Goal: Task Accomplishment & Management: Use online tool/utility

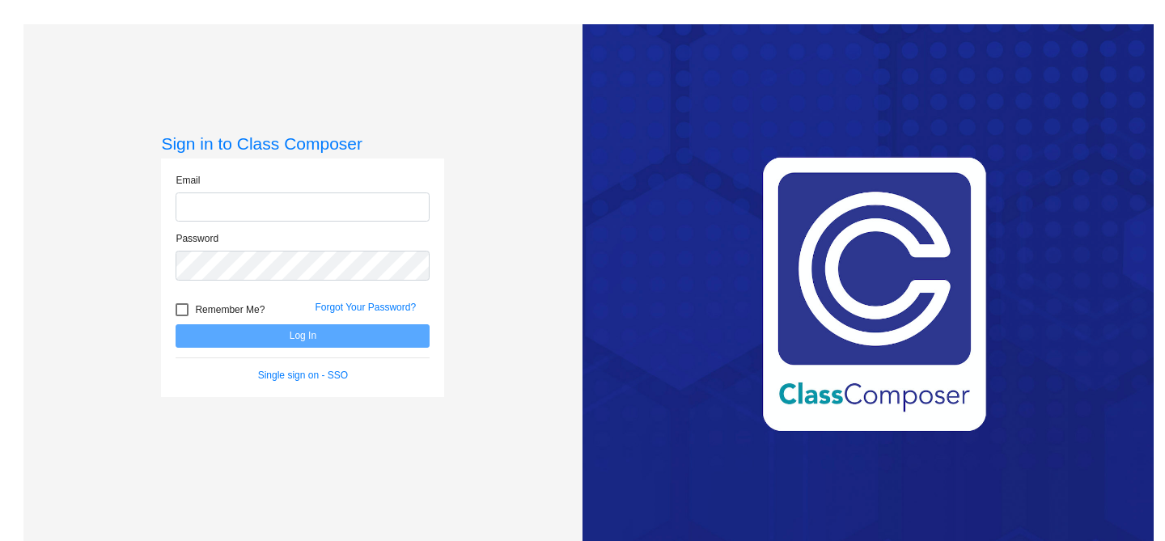
type input "[PERSON_NAME][EMAIL_ADDRESS][DOMAIN_NAME]"
click at [207, 214] on input "[PERSON_NAME][EMAIL_ADDRESS][DOMAIN_NAME]" at bounding box center [303, 208] width 254 height 30
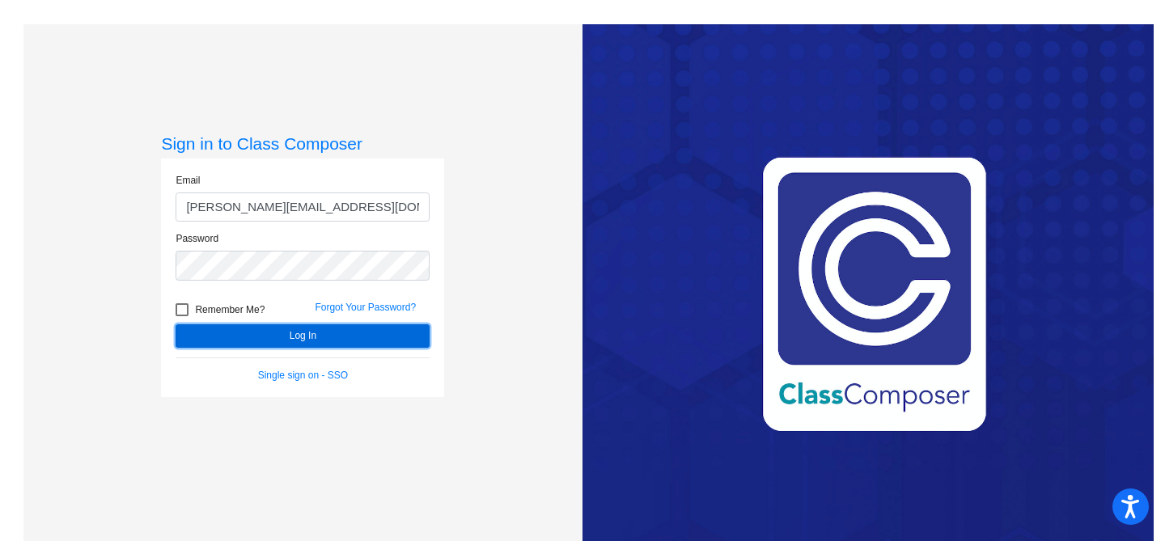
click at [207, 339] on button "Log In" at bounding box center [303, 335] width 254 height 23
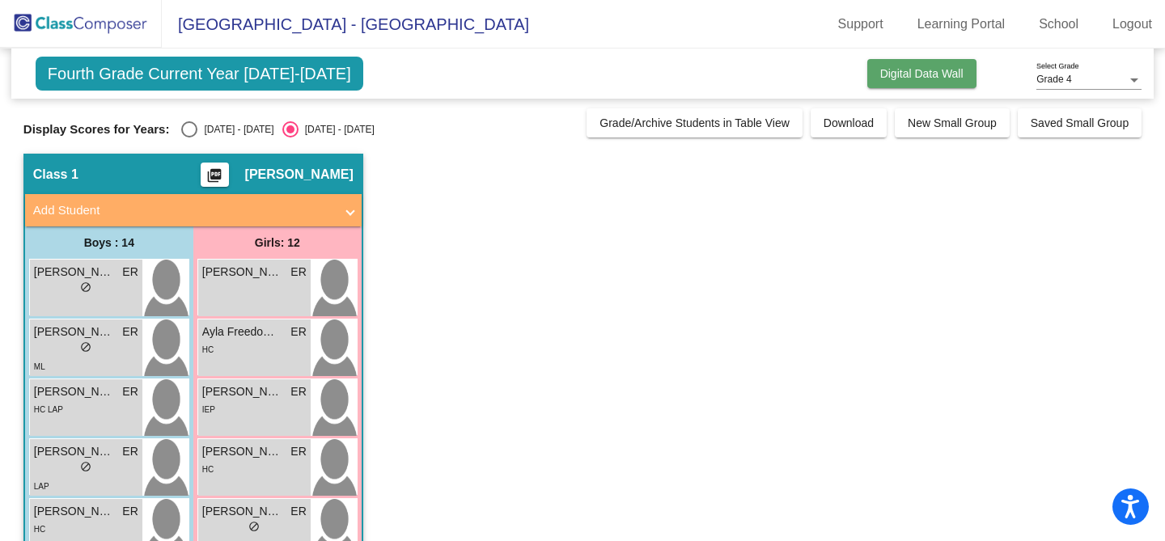
click at [909, 67] on span "Digital Data Wall" at bounding box center [921, 73] width 83 height 13
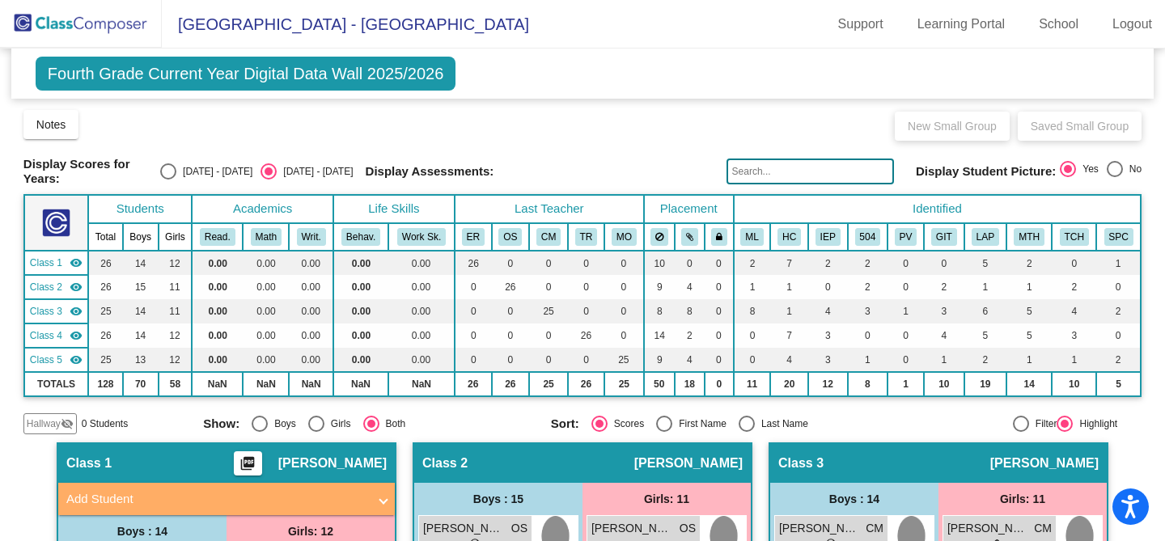
click at [176, 168] on div "Select an option" at bounding box center [168, 171] width 16 height 16
click at [168, 180] on input "[DATE] - [DATE]" at bounding box center [167, 180] width 1 height 1
radio input "true"
